Goal: Information Seeking & Learning: Learn about a topic

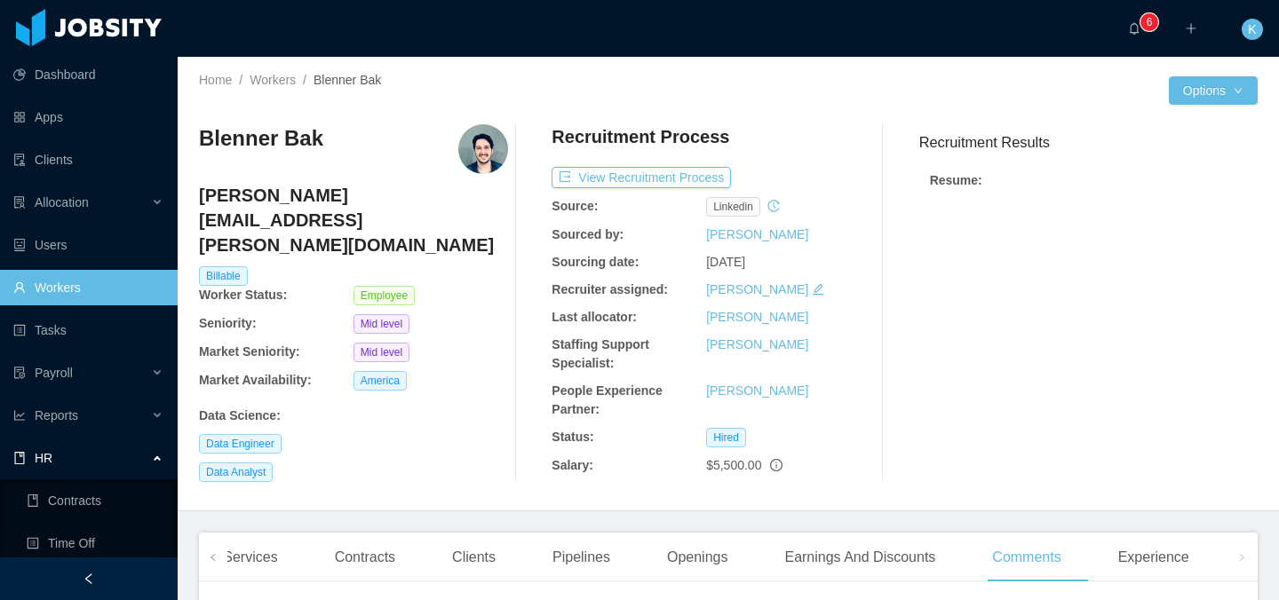
click at [93, 280] on link "Workers" at bounding box center [88, 288] width 150 height 36
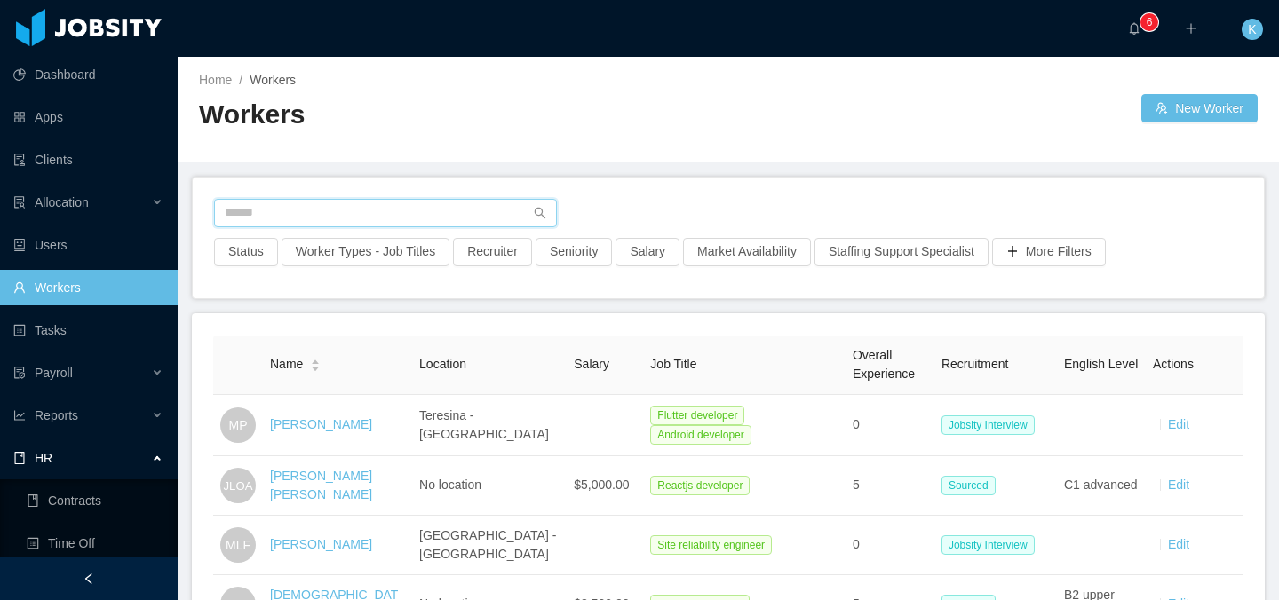
click at [314, 211] on input "text" at bounding box center [385, 213] width 343 height 28
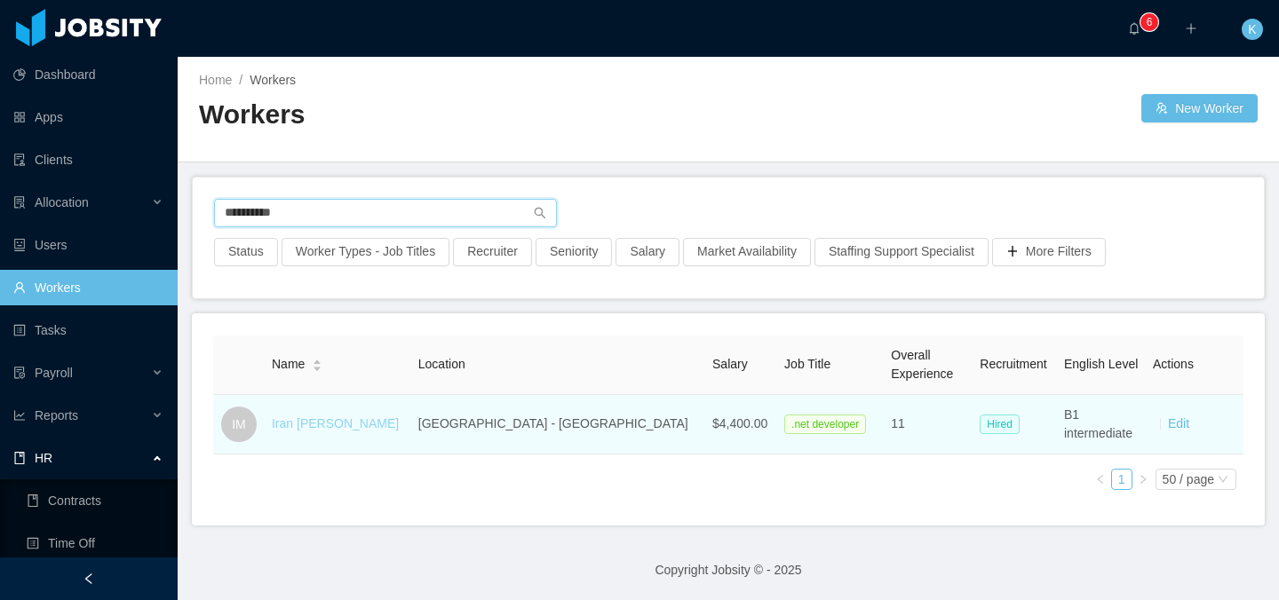
type input "**********"
click at [339, 421] on link "Iran [PERSON_NAME]" at bounding box center [335, 423] width 127 height 14
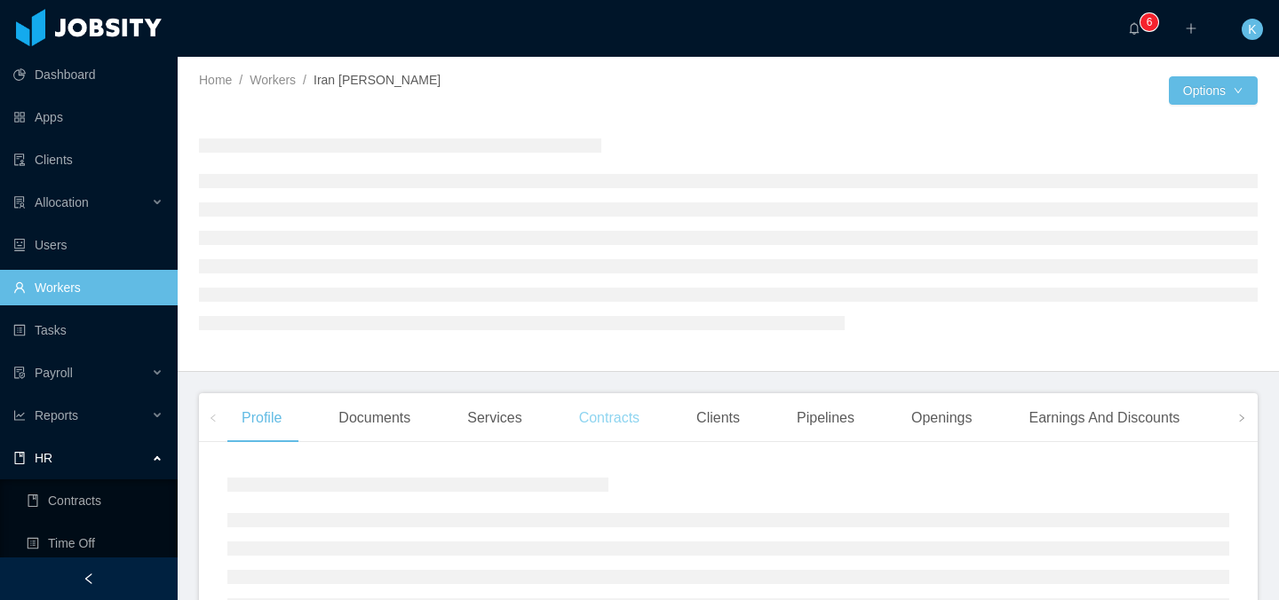
click at [580, 423] on div "Contracts" at bounding box center [609, 418] width 89 height 50
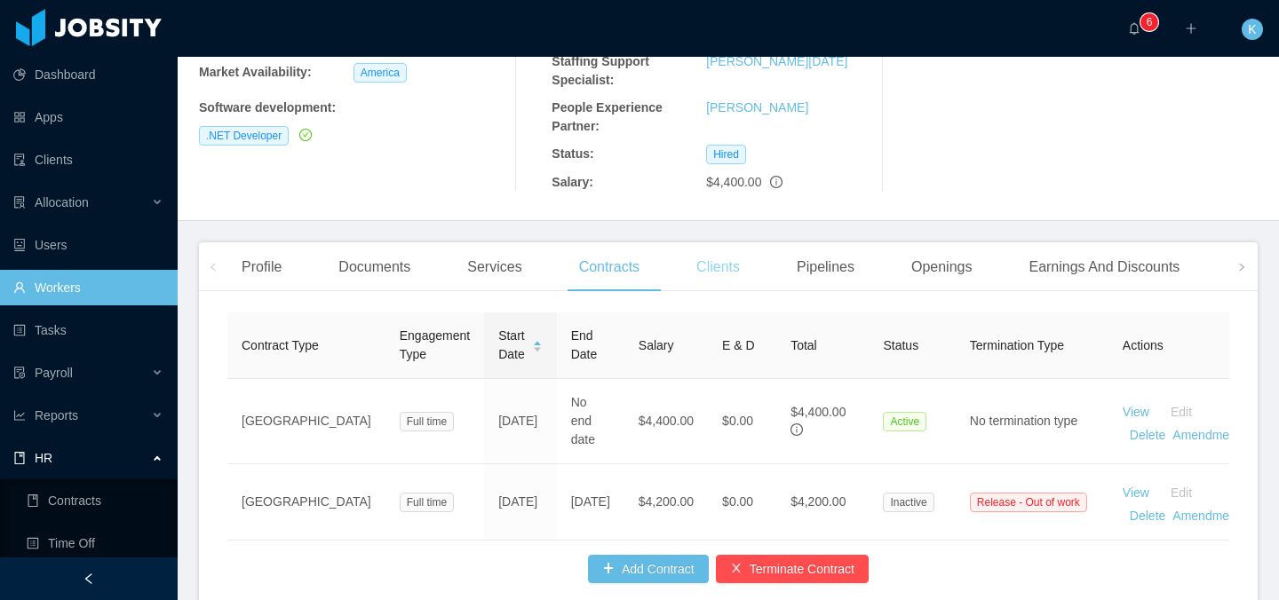
scroll to position [312, 0]
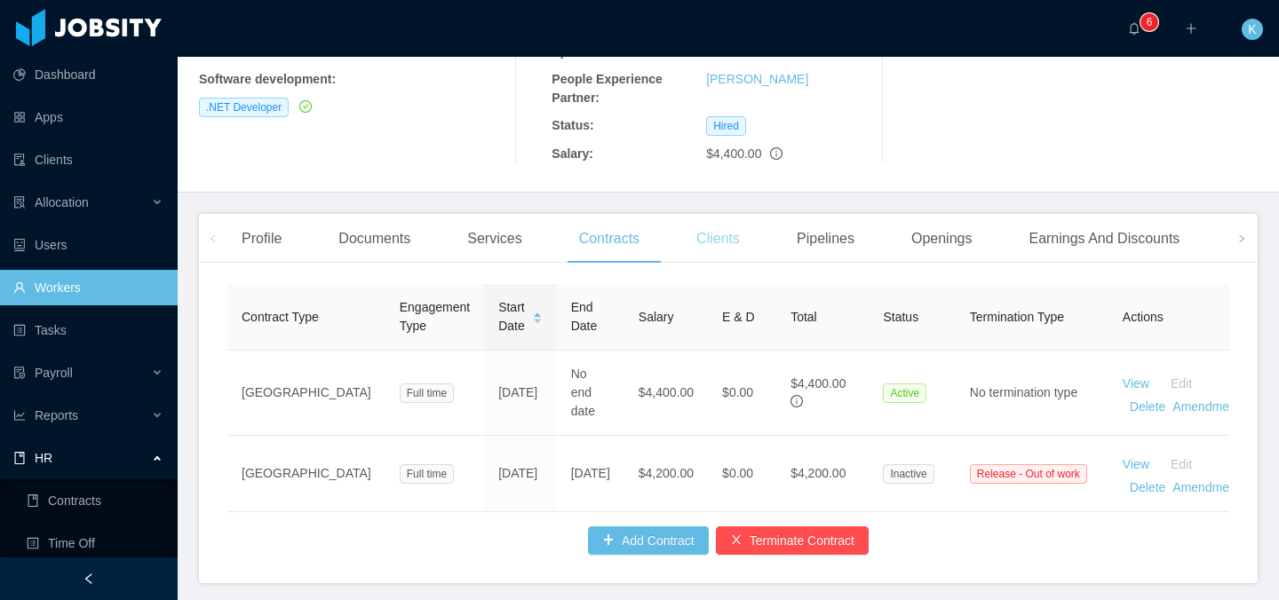
click at [729, 220] on div "Clients" at bounding box center [718, 239] width 72 height 50
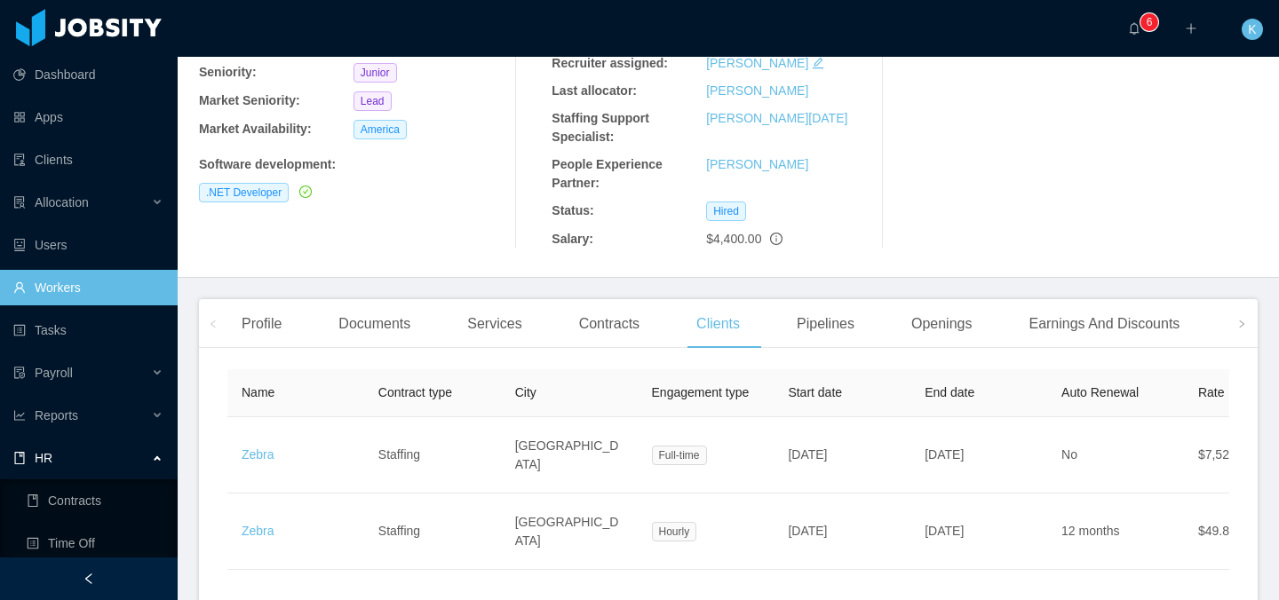
scroll to position [221, 0]
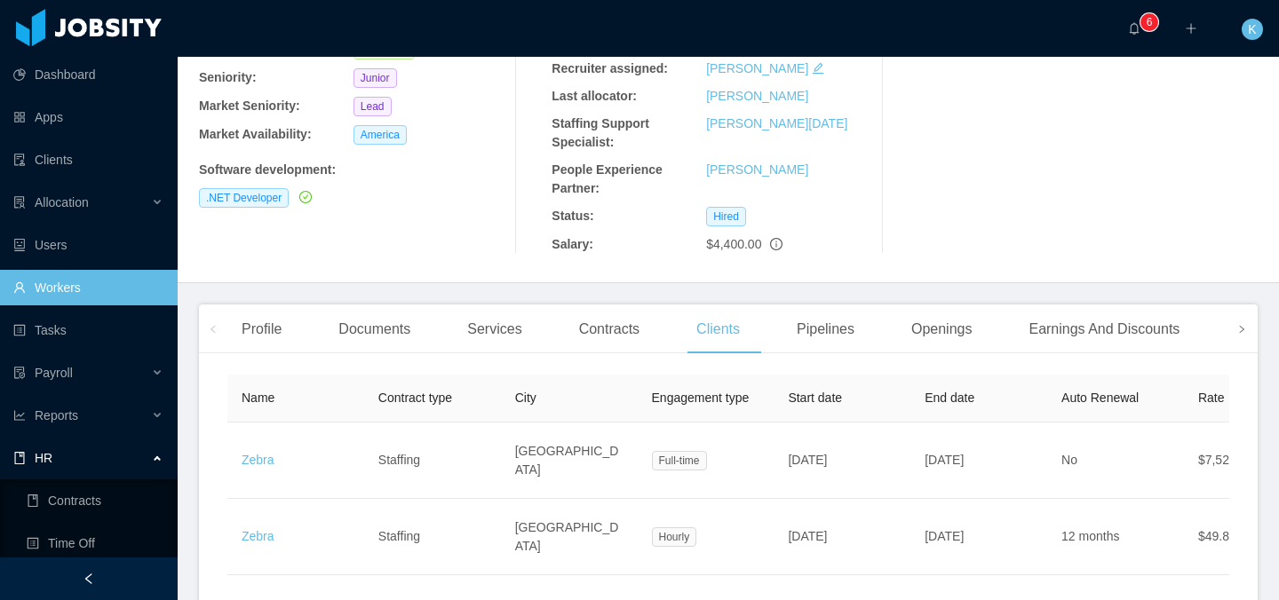
click at [1236, 339] on span at bounding box center [1241, 329] width 28 height 49
click at [1002, 339] on div "Comments" at bounding box center [1026, 330] width 97 height 50
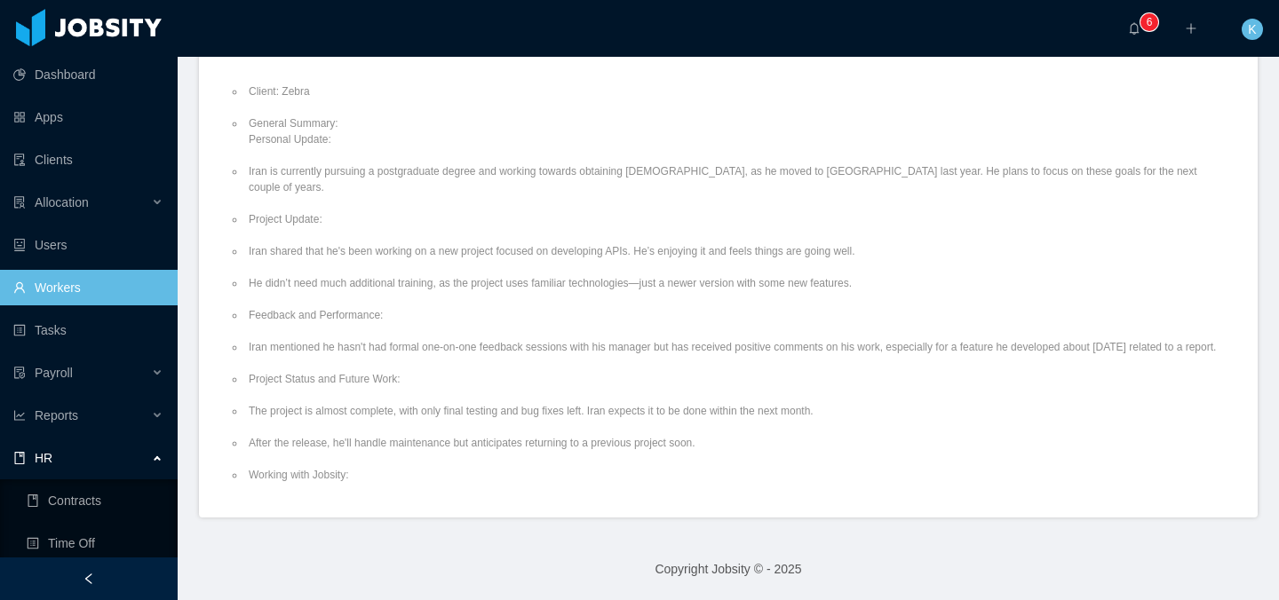
scroll to position [1209, 0]
drag, startPoint x: 342, startPoint y: 376, endPoint x: 567, endPoint y: 375, distance: 225.5
click at [567, 351] on li "Iran mentioned he hasn't had formal one-on-one feedback sessions with his manag…" at bounding box center [737, 343] width 984 height 16
click at [571, 351] on li "Iran mentioned he hasn't had formal one-on-one feedback sessions with his manag…" at bounding box center [737, 343] width 984 height 16
drag, startPoint x: 571, startPoint y: 375, endPoint x: 930, endPoint y: 376, distance: 358.7
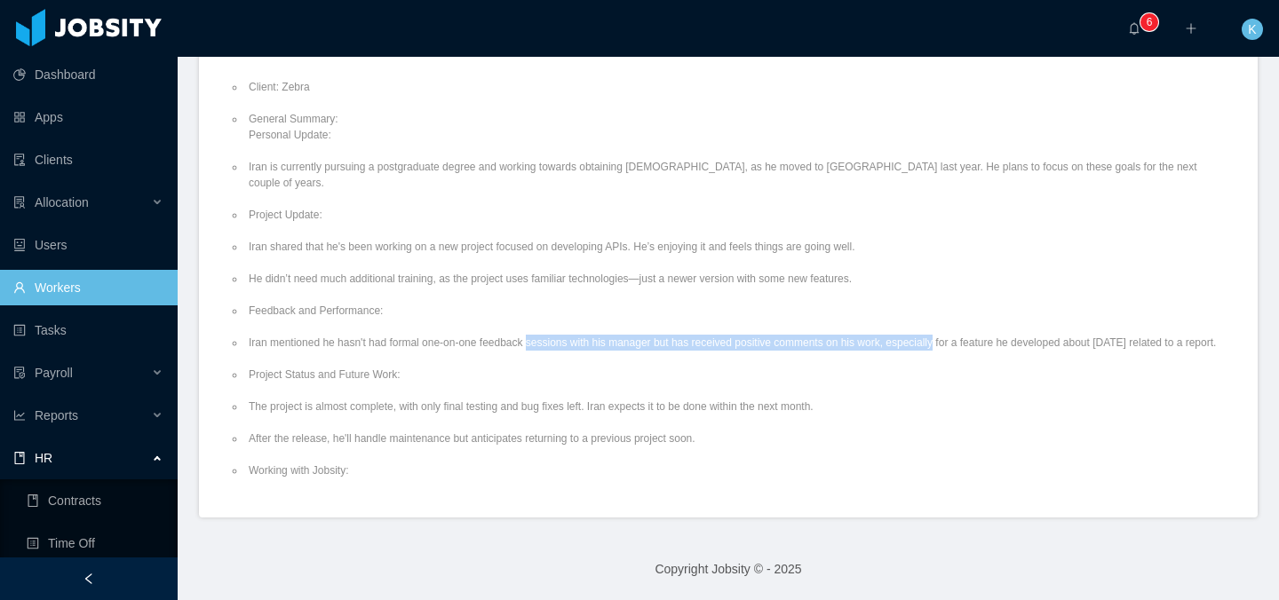
click at [930, 351] on li "Iran mentioned he hasn't had formal one-on-one feedback sessions with his manag…" at bounding box center [737, 343] width 984 height 16
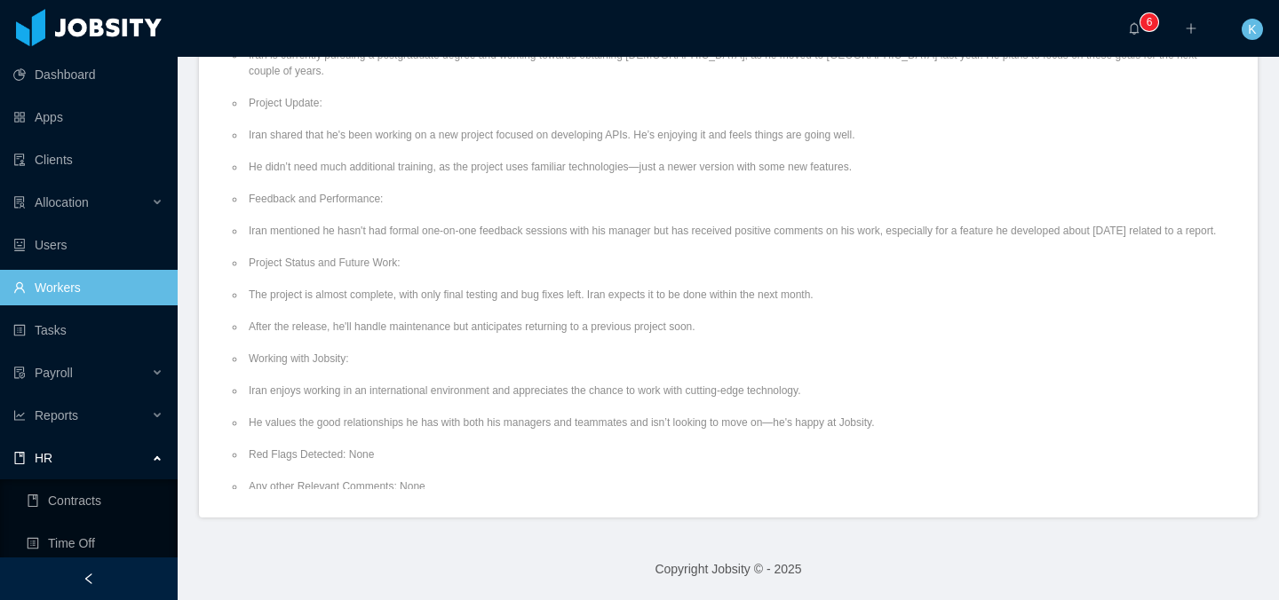
scroll to position [1169, 0]
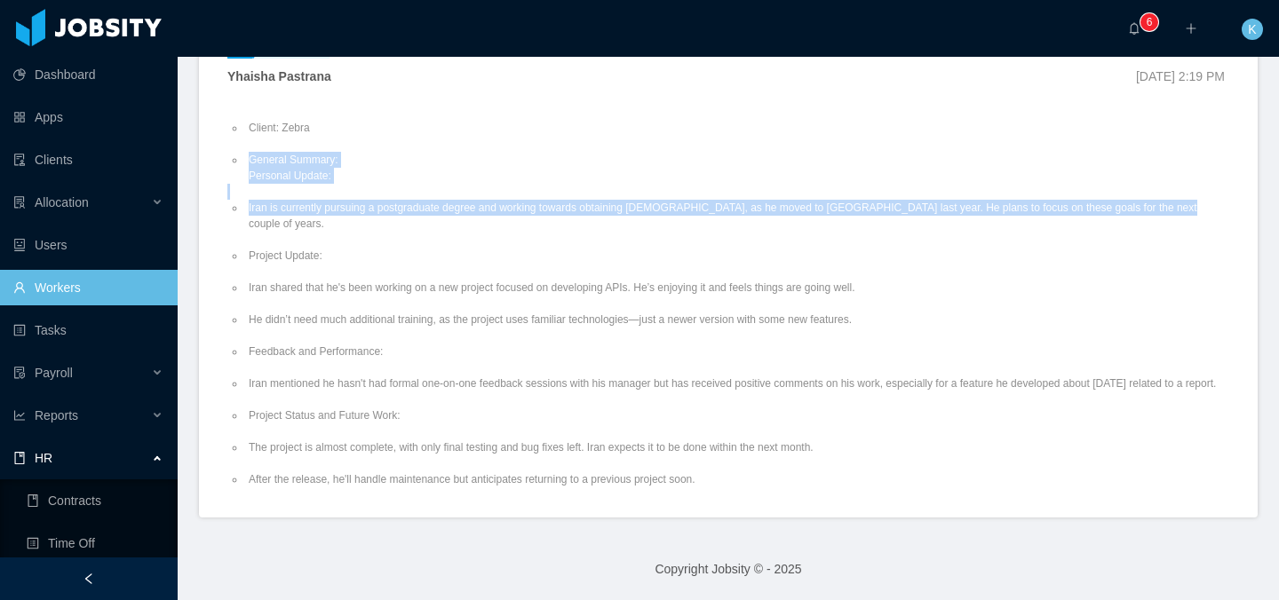
drag, startPoint x: 307, startPoint y: 221, endPoint x: 1252, endPoint y: 243, distance: 945.1
click at [1252, 243] on section "··· 0 1 2 3 4 5 6 7 8 9 0 1 2 3 4 5 6 7 8 9 0 1 2 3 4 5 6 7 8 9 ··· ··· K ··· H…" at bounding box center [728, 300] width 1101 height 600
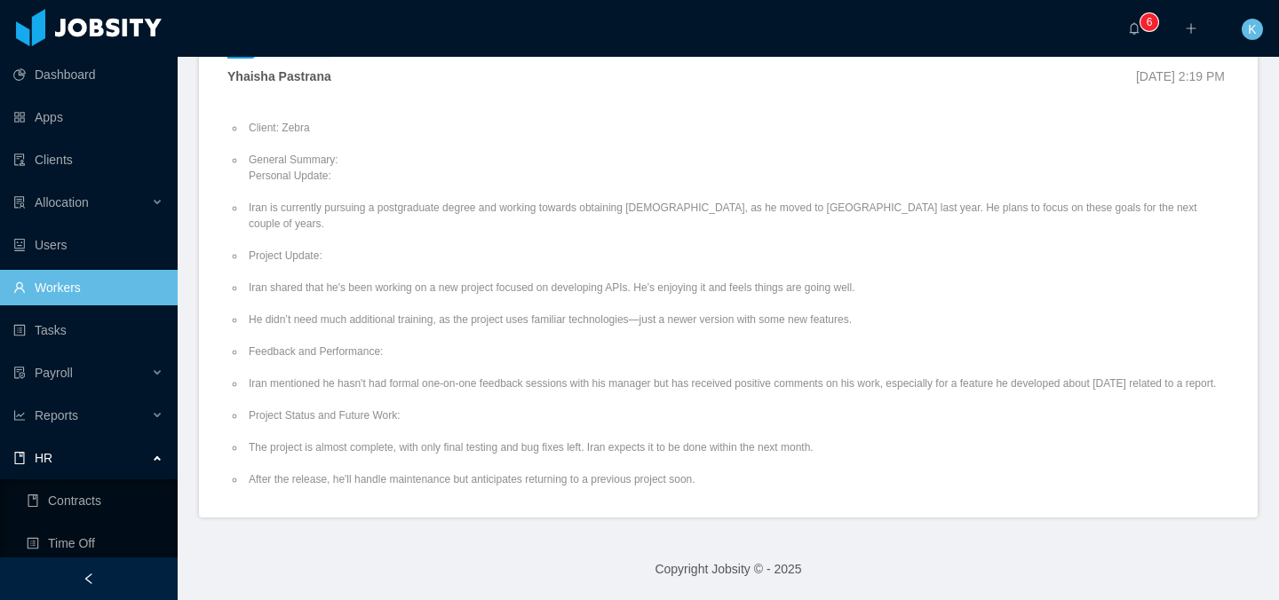
click at [916, 264] on li "Project Update:" at bounding box center [737, 256] width 984 height 16
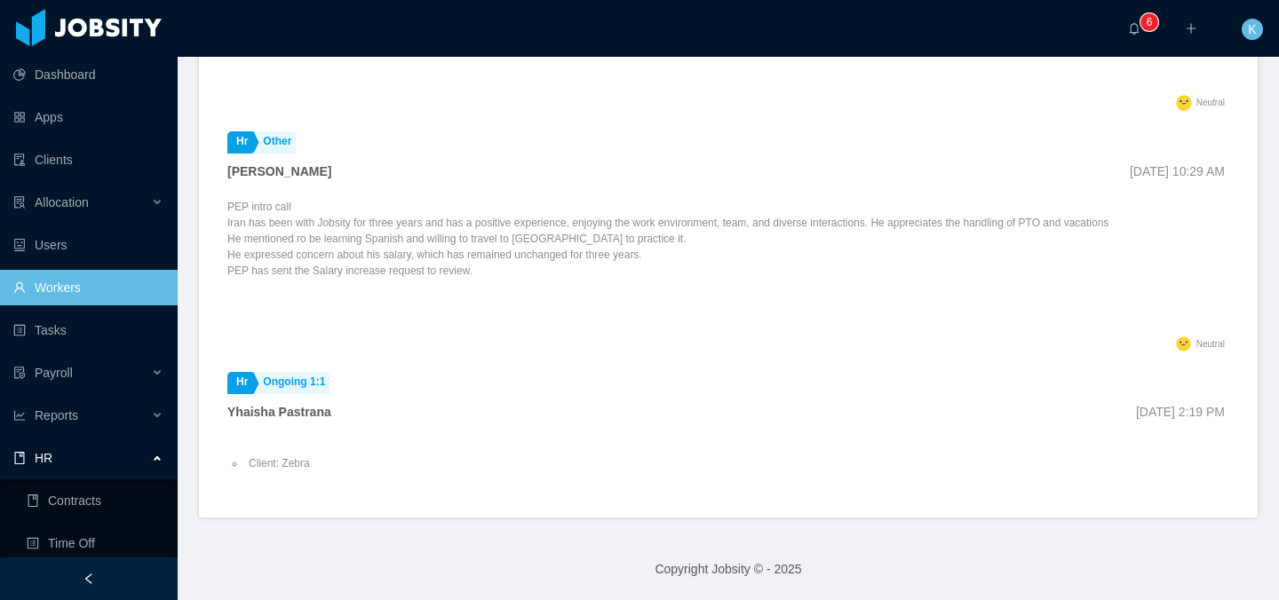
scroll to position [832, 0]
drag, startPoint x: 217, startPoint y: 255, endPoint x: 686, endPoint y: 316, distance: 472.8
click at [686, 316] on div "Add Comment Hr Ongoing 1:1 [PERSON_NAME] [DATE] 12:35 PM Project and Work Updat…" at bounding box center [728, 212] width 1058 height 611
click at [686, 316] on div "PEP intro call Iran has been with Jobsity for three years and has a positive ex…" at bounding box center [667, 266] width 881 height 133
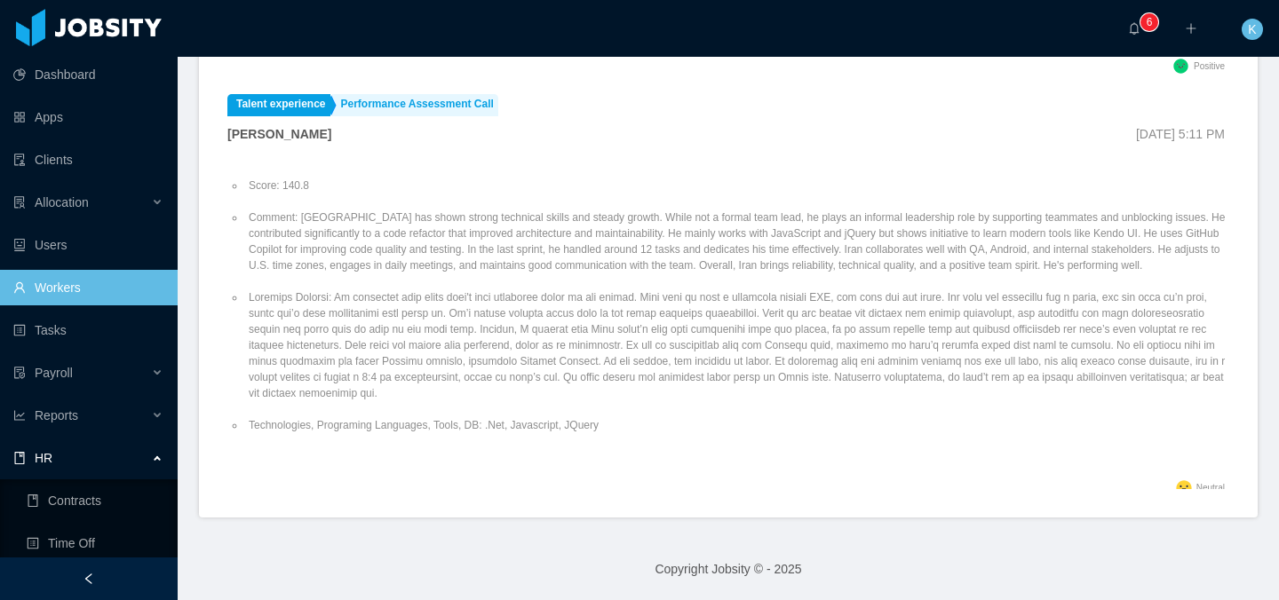
scroll to position [451, 0]
